Goal: Task Accomplishment & Management: Manage account settings

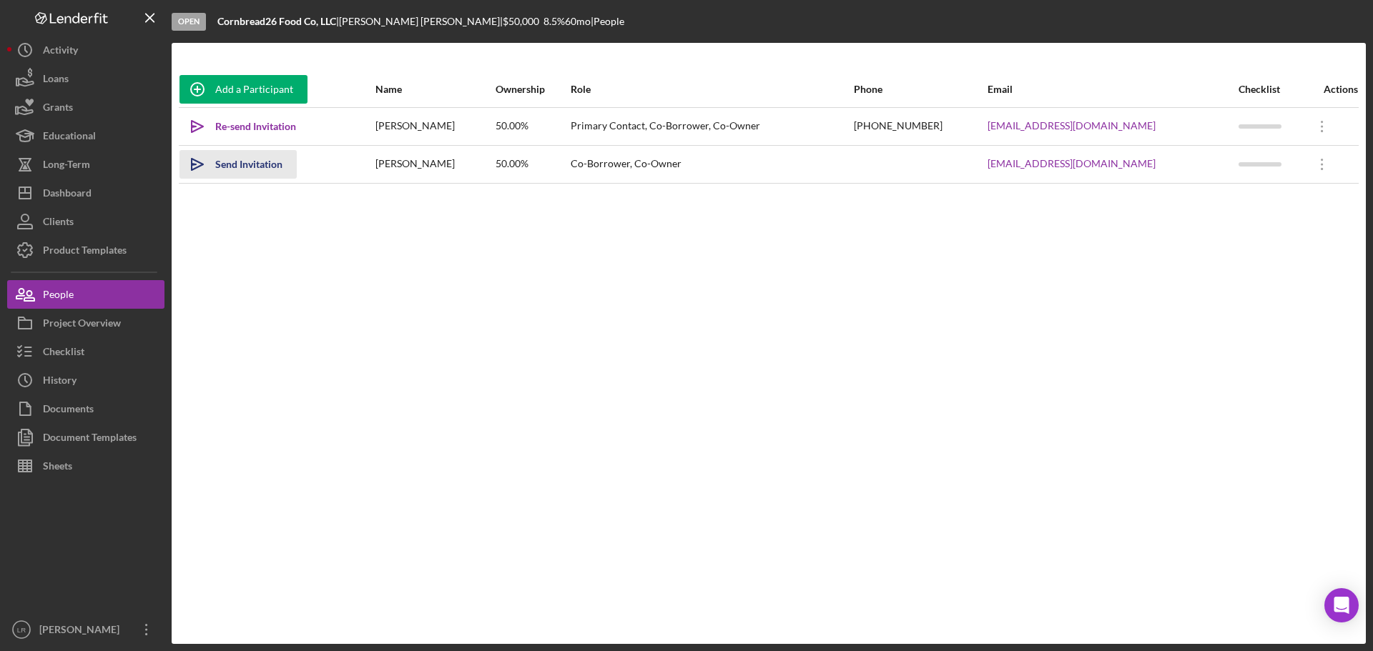
click at [258, 159] on div "Send Invitation" at bounding box center [248, 164] width 67 height 29
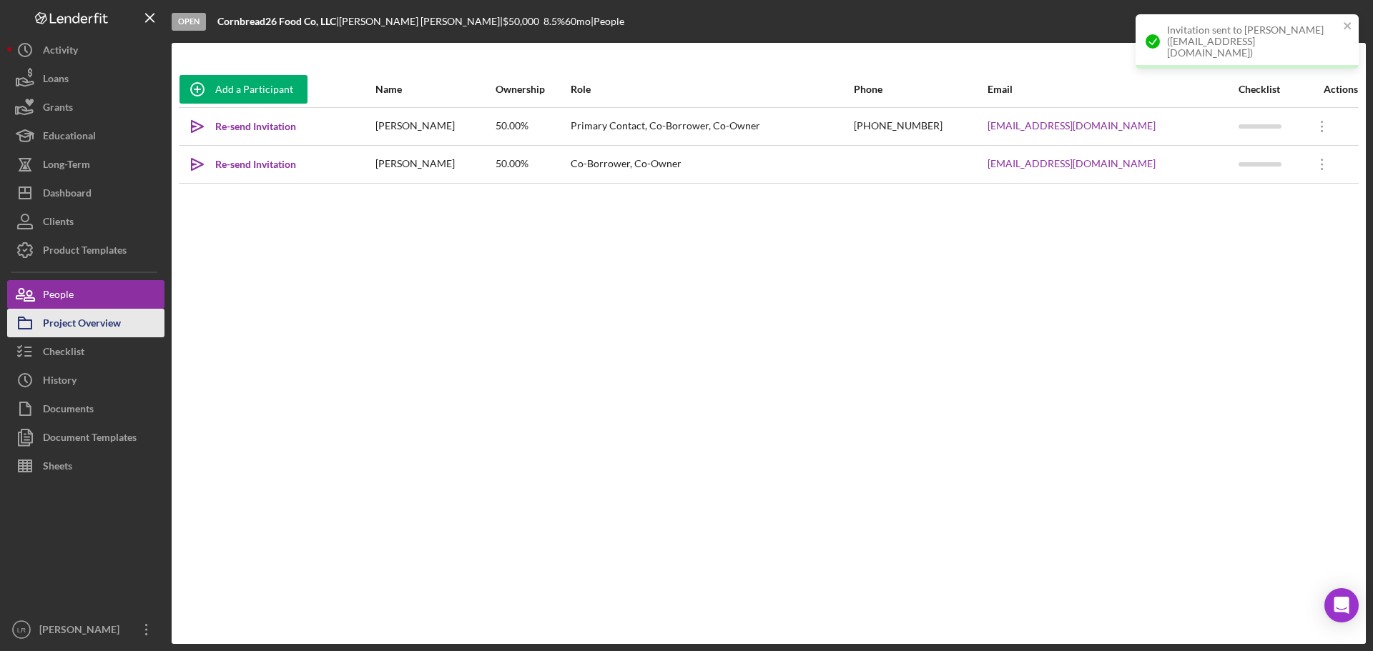
click at [80, 327] on div "Project Overview" at bounding box center [82, 325] width 78 height 32
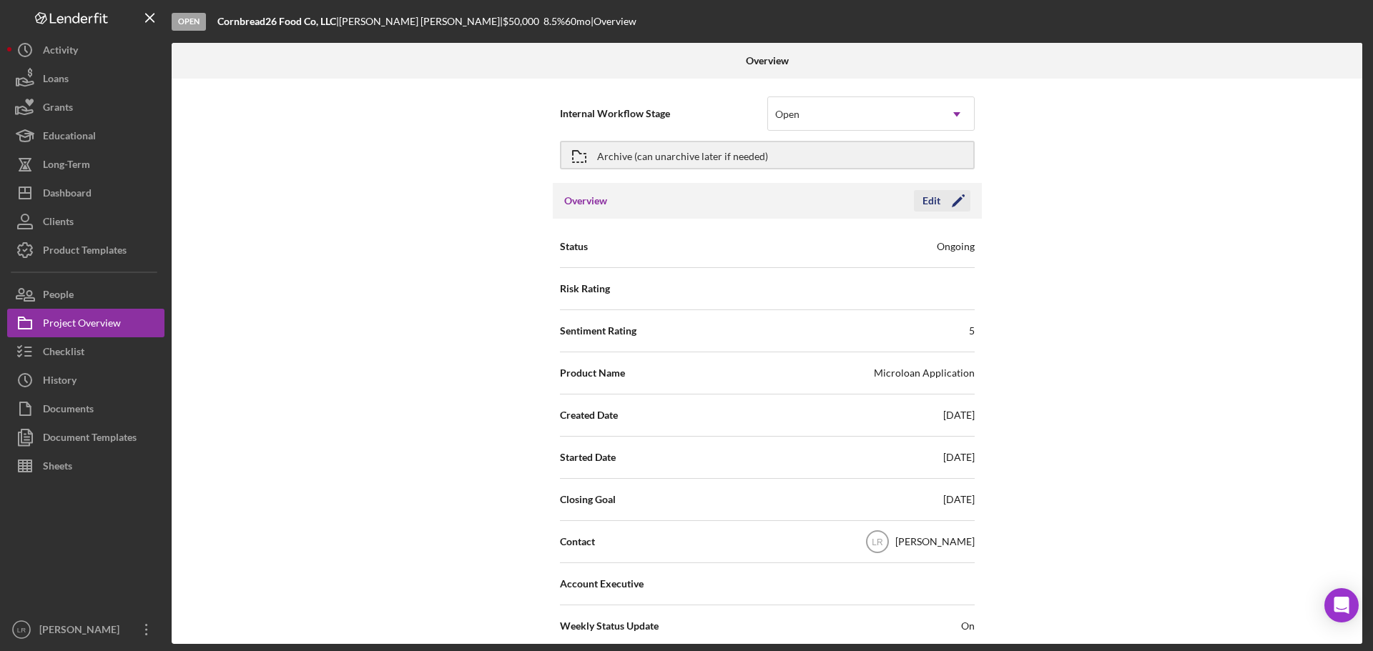
click at [952, 200] on icon "Icon/Edit" at bounding box center [958, 201] width 36 height 36
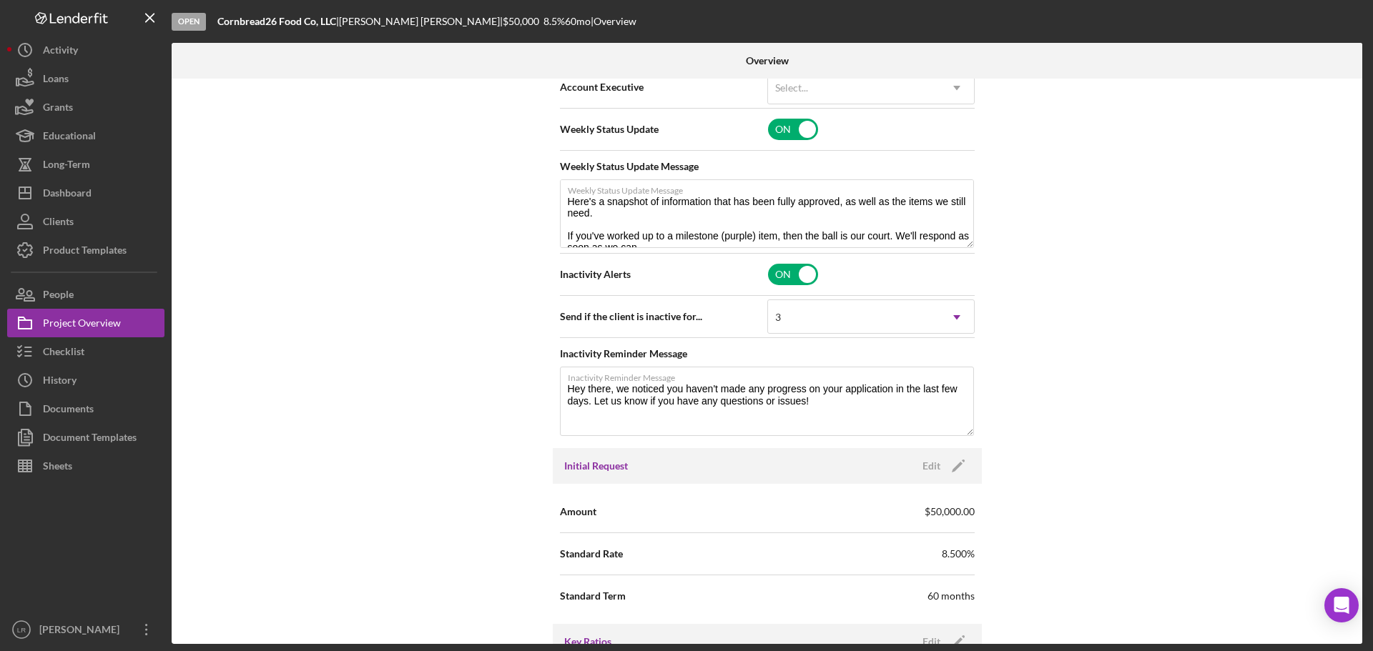
scroll to position [572, 0]
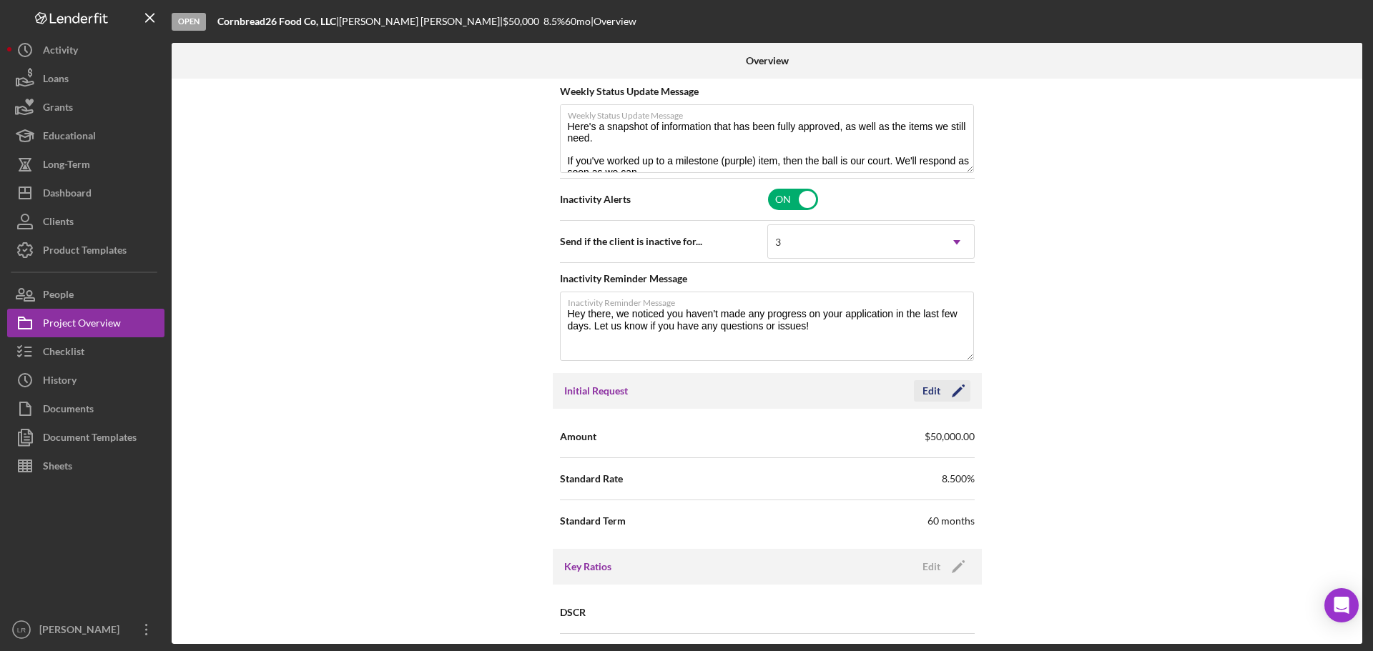
click at [957, 398] on icon "Icon/Edit" at bounding box center [958, 391] width 36 height 36
drag, startPoint x: 779, startPoint y: 437, endPoint x: 821, endPoint y: 466, distance: 51.4
click at [779, 437] on input "$50,000" at bounding box center [870, 436] width 207 height 34
type input "$60,000"
click at [947, 390] on div "Save" at bounding box center [946, 390] width 20 height 21
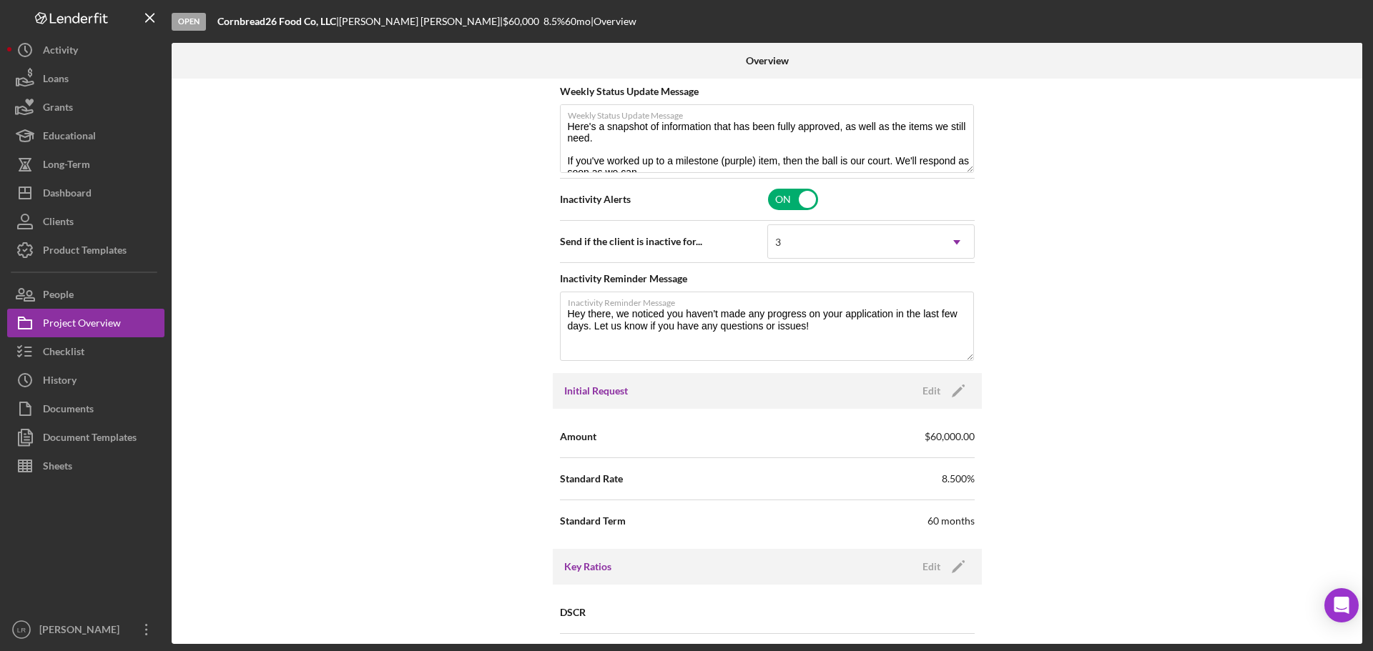
click at [411, 576] on div "Internal Workflow Stage Open Icon/Dropdown Arrow Archive (can unarchive later i…" at bounding box center [767, 361] width 1190 height 565
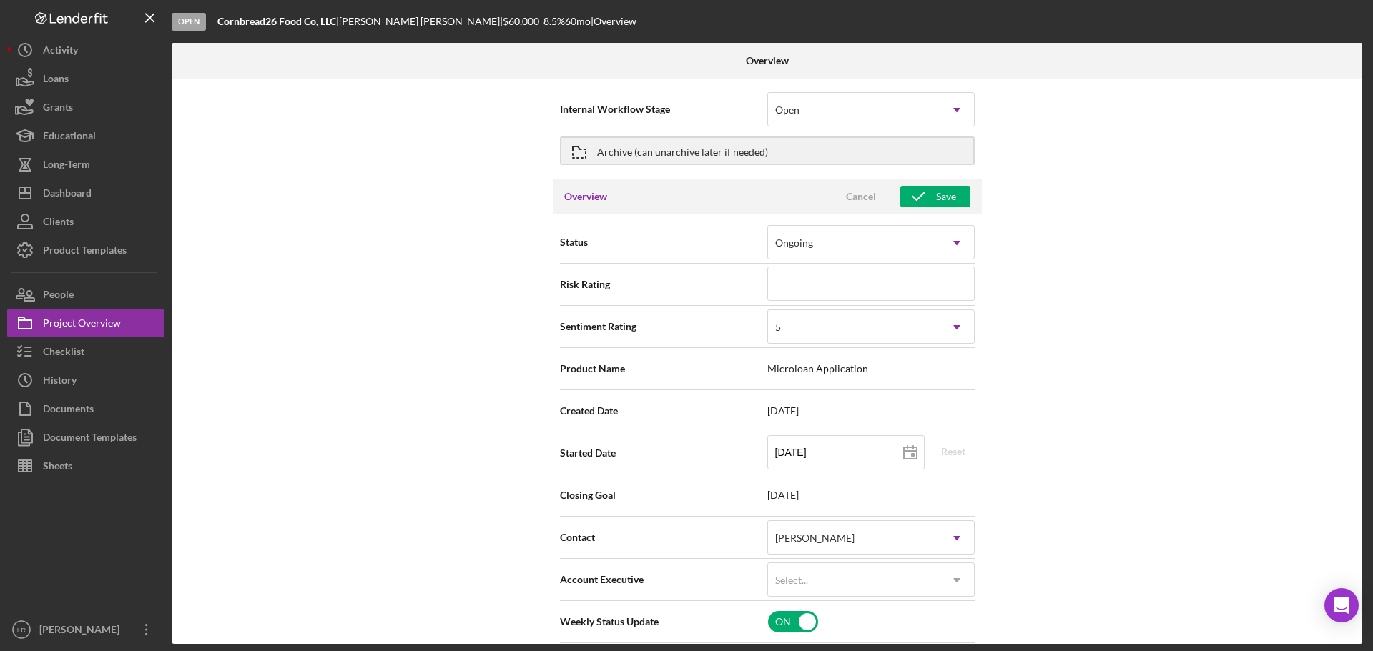
scroll to position [0, 0]
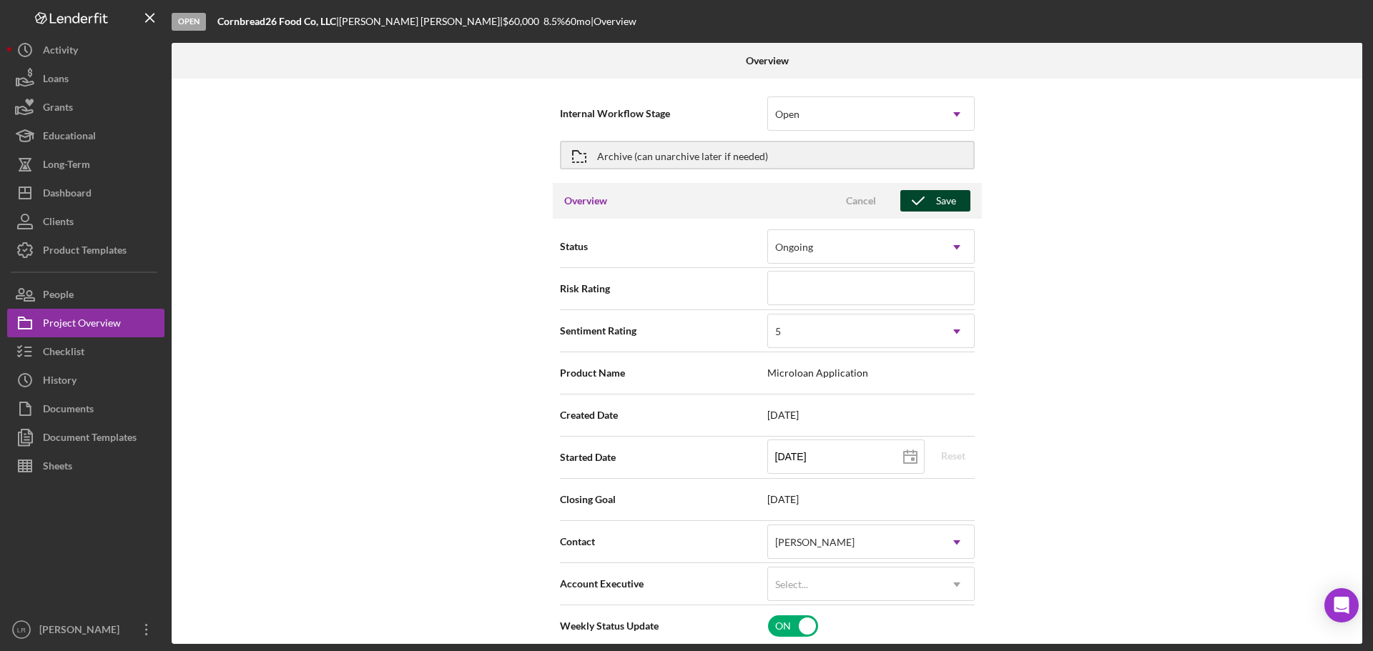
drag, startPoint x: 949, startPoint y: 202, endPoint x: 902, endPoint y: 198, distance: 46.6
click at [949, 201] on div "Save" at bounding box center [946, 200] width 20 height 21
type textarea "Here's a snapshot of information that has been fully approved, as well as the i…"
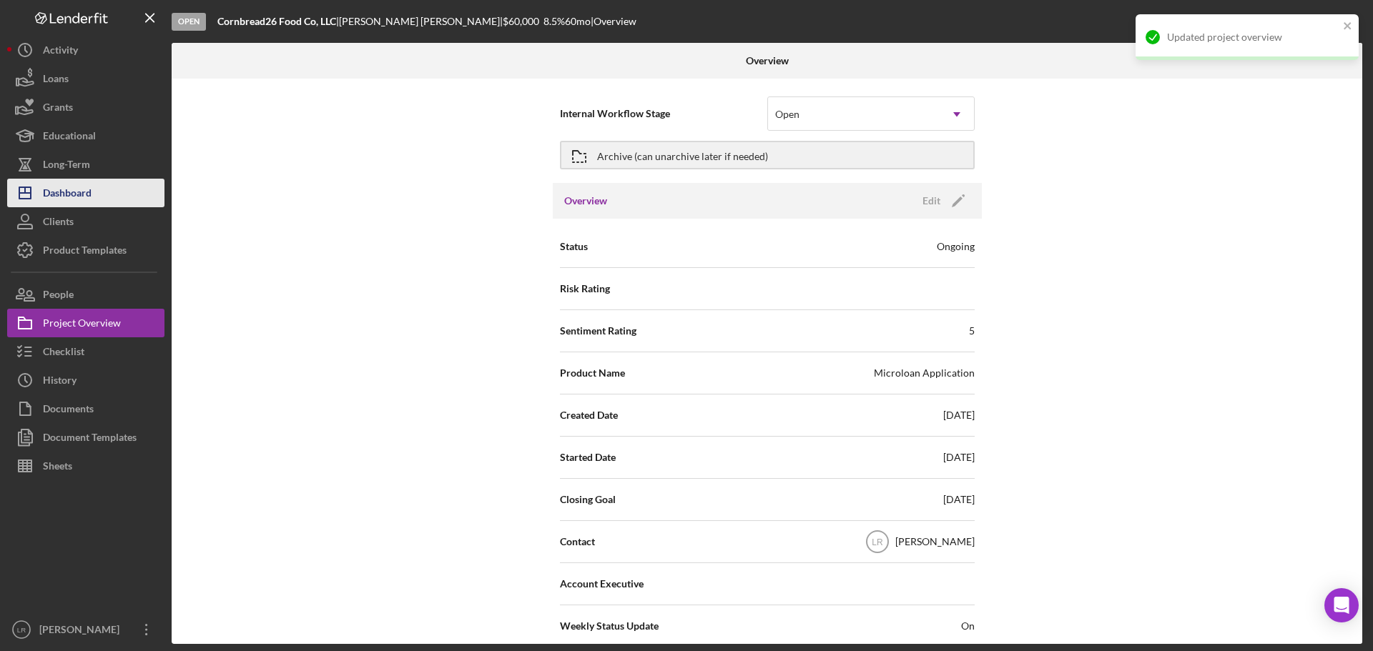
click at [83, 191] on div "Dashboard" at bounding box center [67, 195] width 49 height 32
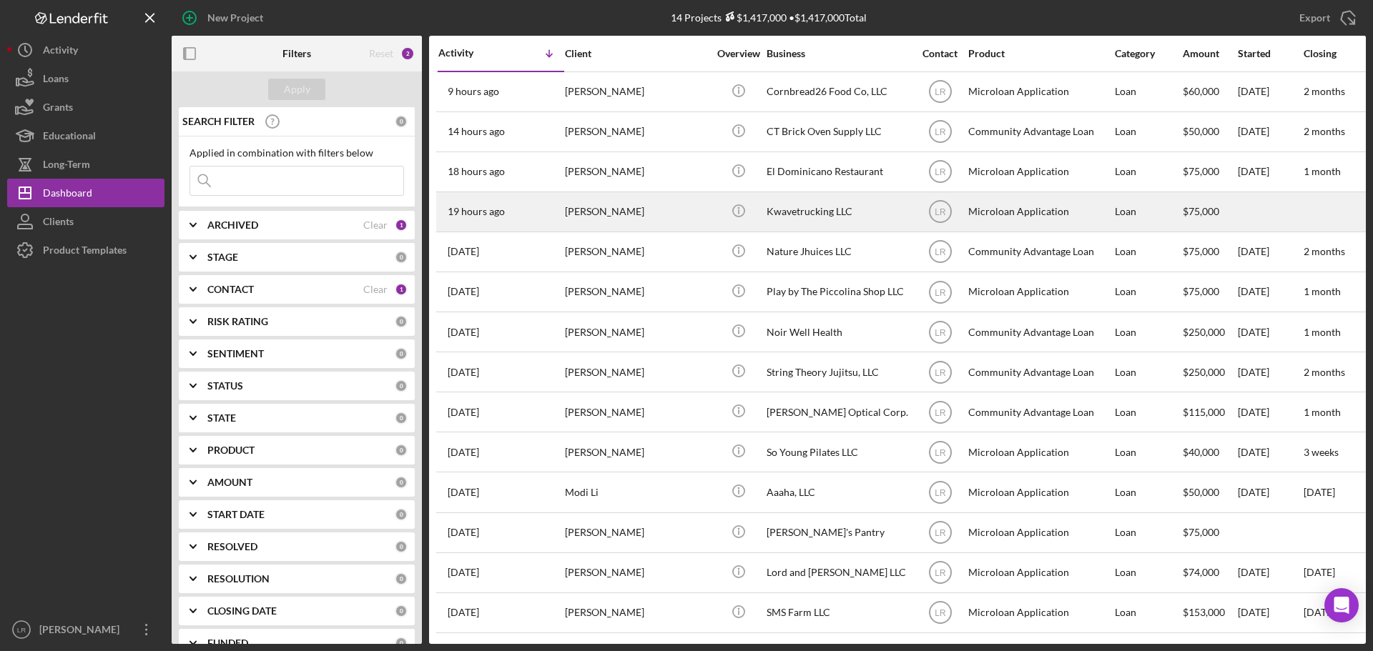
click at [674, 221] on div "[PERSON_NAME]" at bounding box center [636, 212] width 143 height 38
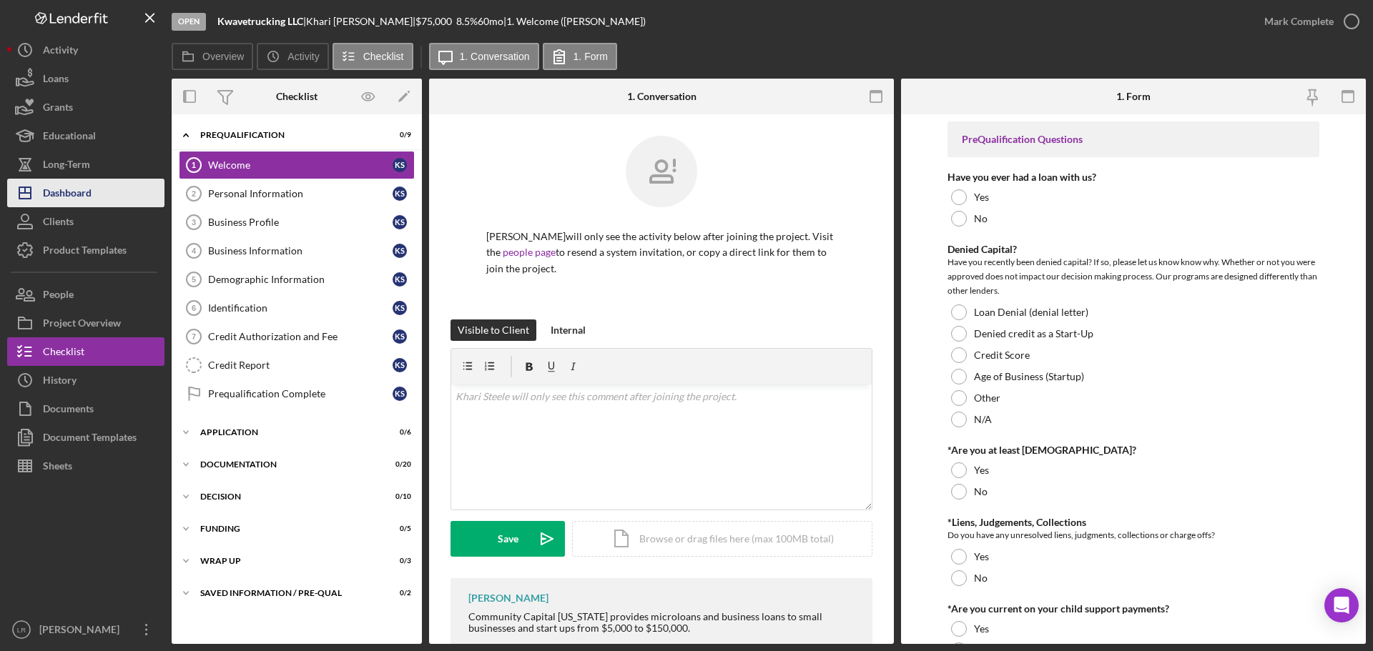
click at [117, 190] on button "Icon/Dashboard Dashboard" at bounding box center [85, 193] width 157 height 29
